Goal: Navigation & Orientation: Find specific page/section

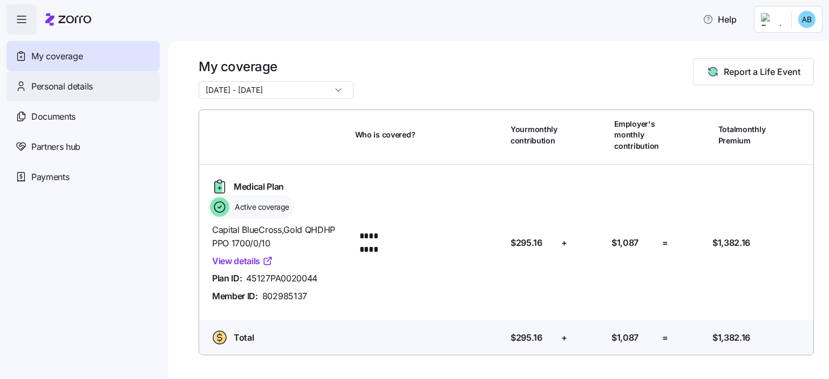
click at [57, 83] on span "Personal details" at bounding box center [61, 86] width 61 height 13
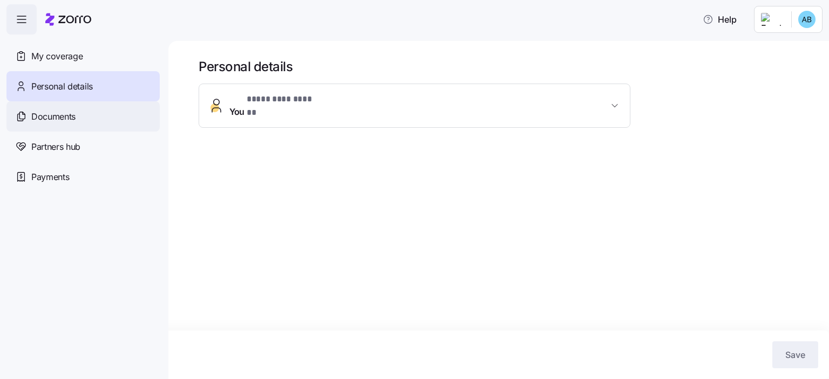
click at [52, 118] on span "Documents" at bounding box center [53, 116] width 44 height 13
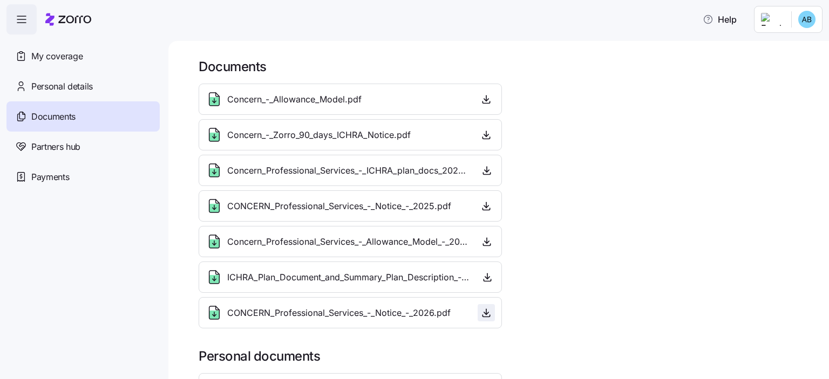
click at [481, 313] on icon "button" at bounding box center [486, 312] width 11 height 11
click at [50, 172] on span "Payments" at bounding box center [50, 176] width 38 height 13
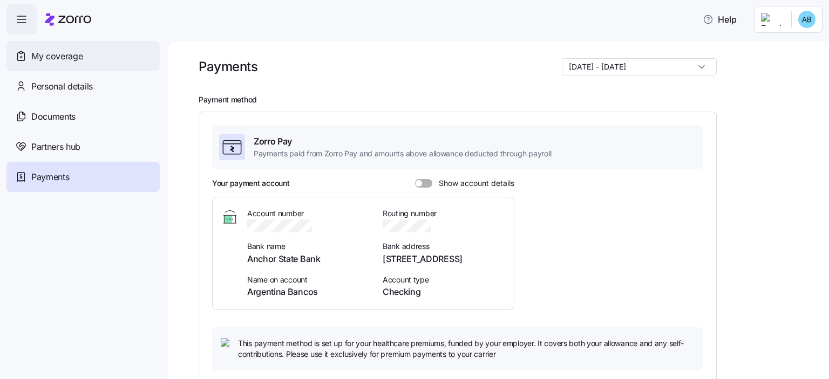
click at [71, 54] on span "My coverage" at bounding box center [56, 56] width 51 height 13
